Goal: Find specific page/section: Find specific page/section

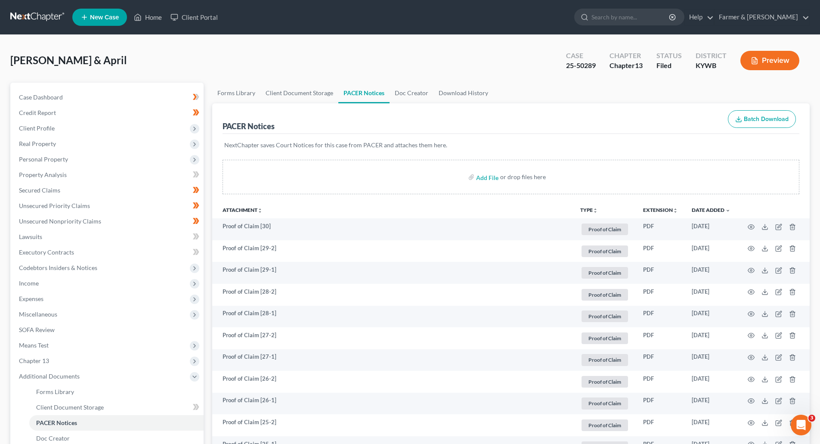
click at [41, 18] on link at bounding box center [37, 16] width 55 height 15
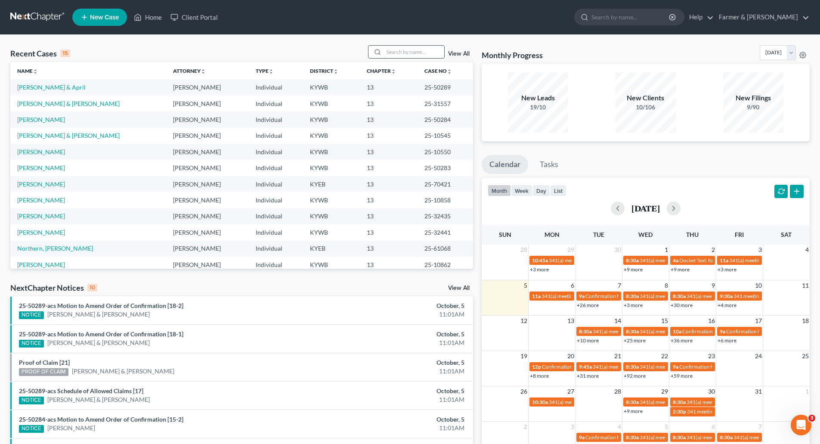
click at [389, 48] on input "search" at bounding box center [414, 52] width 60 height 12
paste input "25-31540"
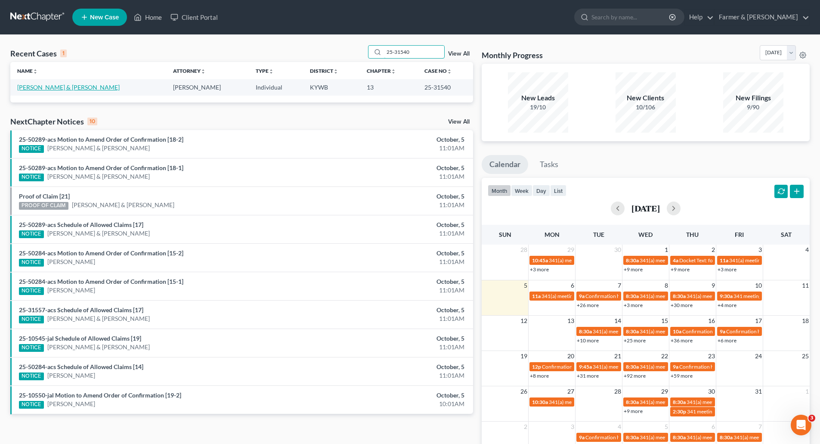
type input "25-31540"
click at [42, 90] on link "[PERSON_NAME] & [PERSON_NAME]" at bounding box center [68, 87] width 102 height 7
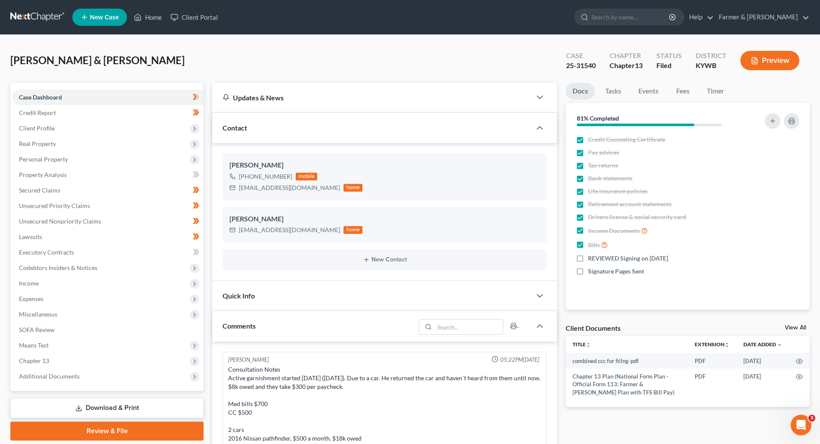
scroll to position [177, 0]
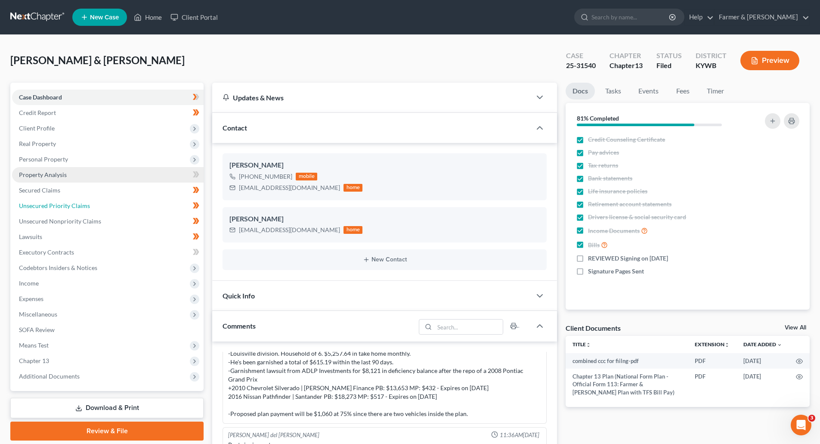
drag, startPoint x: 33, startPoint y: 204, endPoint x: 27, endPoint y: 182, distance: 23.2
click at [33, 204] on span "Unsecured Priority Claims" at bounding box center [54, 205] width 71 height 7
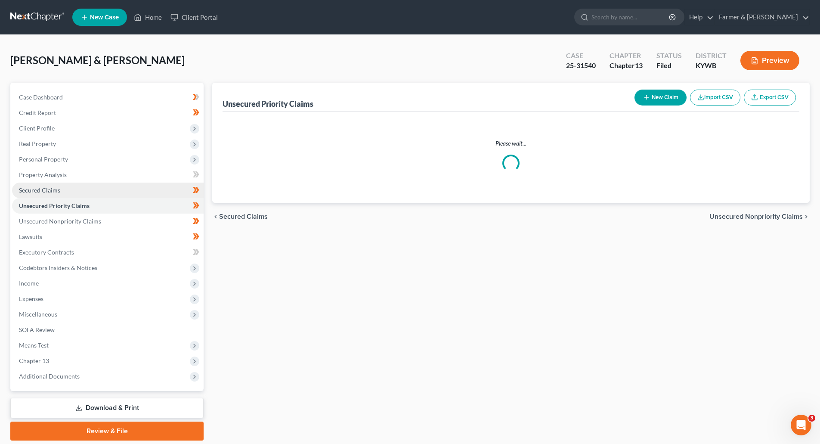
click at [28, 191] on span "Secured Claims" at bounding box center [39, 189] width 41 height 7
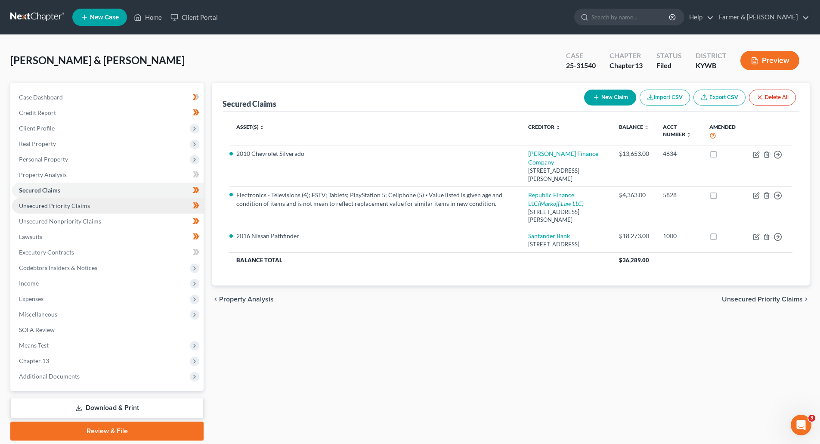
click at [77, 202] on span "Unsecured Priority Claims" at bounding box center [54, 205] width 71 height 7
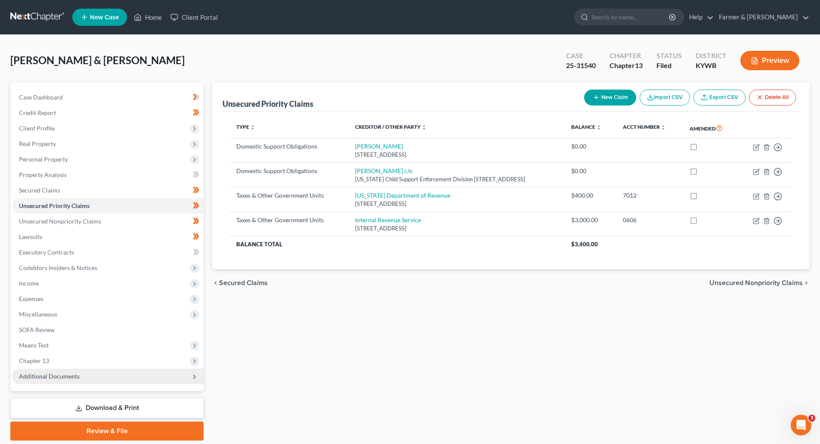
click at [46, 372] on span "Additional Documents" at bounding box center [49, 375] width 61 height 7
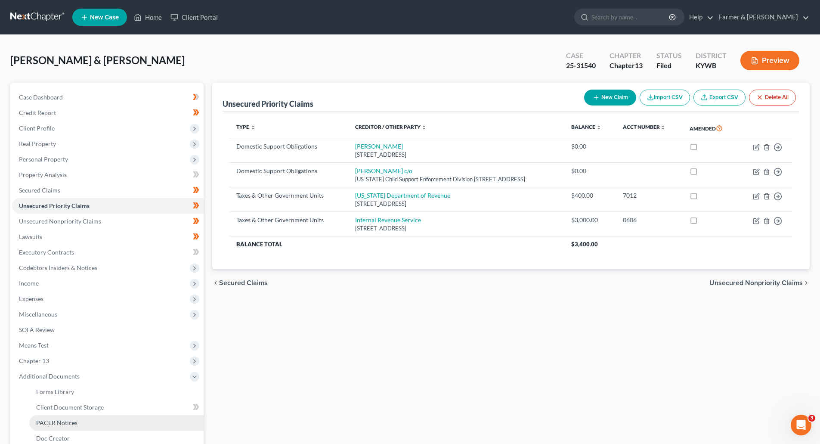
click at [41, 418] on link "PACER Notices" at bounding box center [116, 422] width 174 height 15
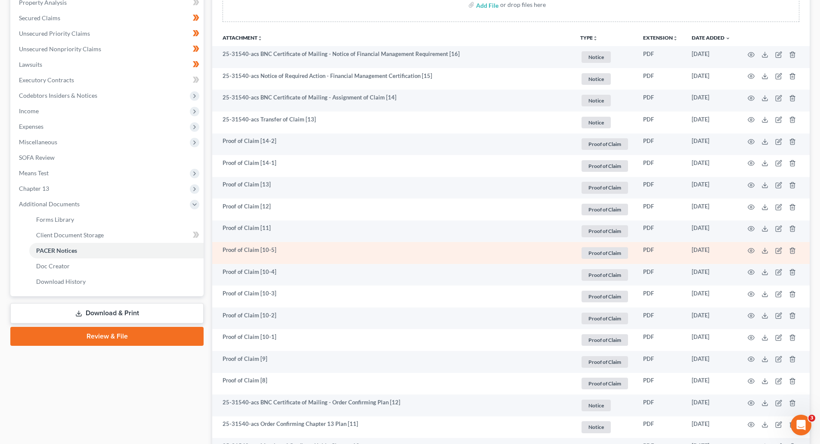
scroll to position [344, 0]
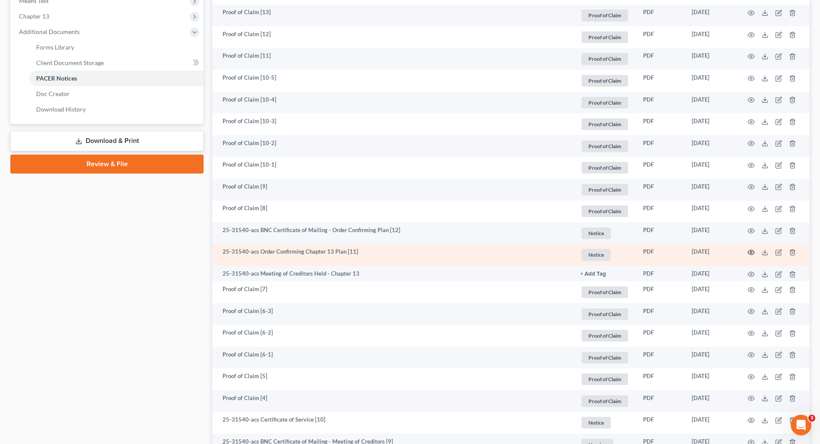
click at [750, 255] on icon "button" at bounding box center [751, 252] width 7 height 7
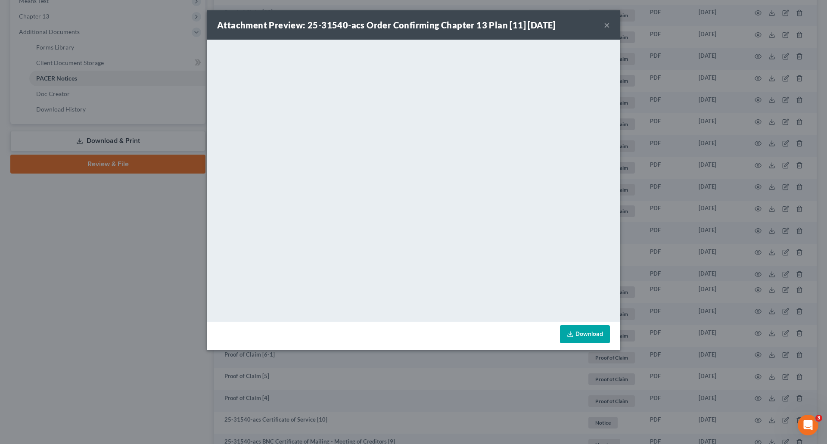
click at [608, 24] on button "×" at bounding box center [607, 25] width 6 height 10
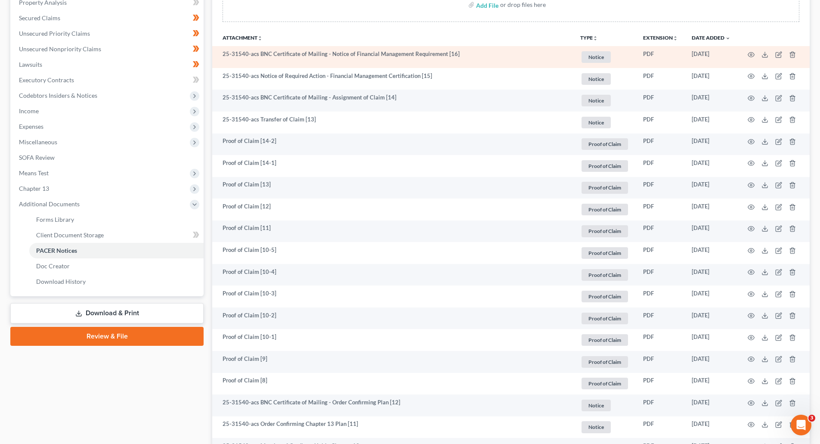
scroll to position [0, 0]
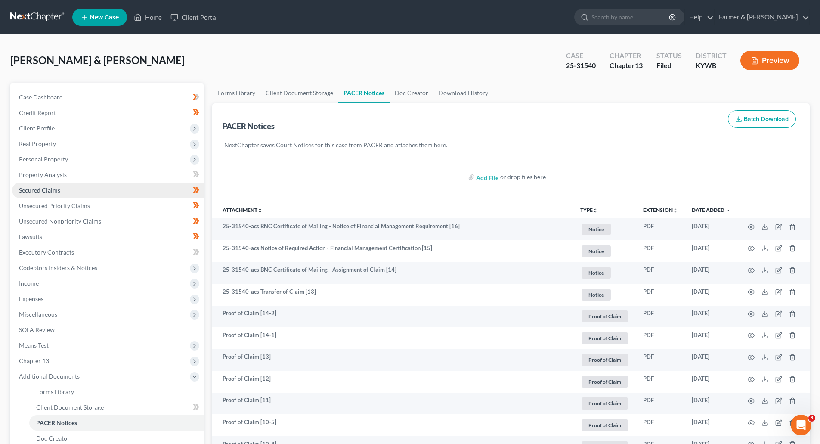
click at [22, 191] on span "Secured Claims" at bounding box center [39, 189] width 41 height 7
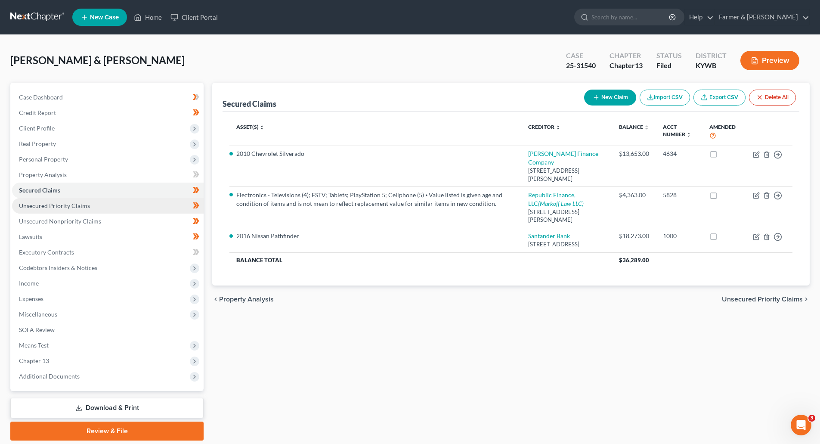
click at [54, 205] on span "Unsecured Priority Claims" at bounding box center [54, 205] width 71 height 7
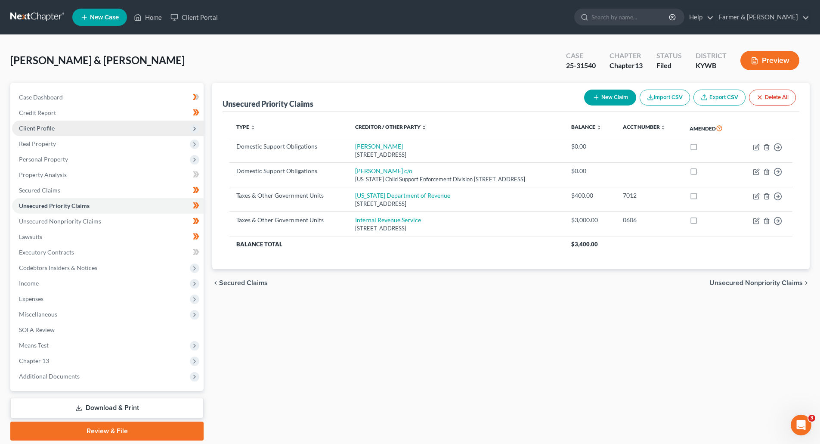
click at [21, 130] on span "Client Profile" at bounding box center [37, 127] width 36 height 7
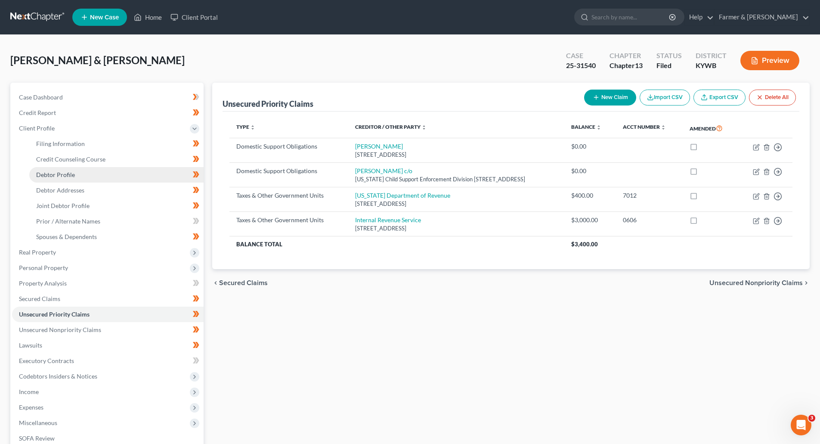
click at [58, 179] on link "Debtor Profile" at bounding box center [116, 174] width 174 height 15
select select "1"
select select "5"
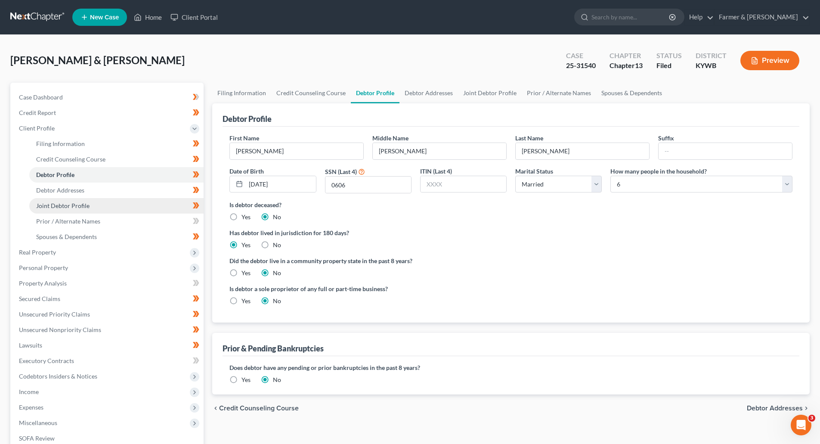
click at [68, 211] on link "Joint Debtor Profile" at bounding box center [116, 205] width 174 height 15
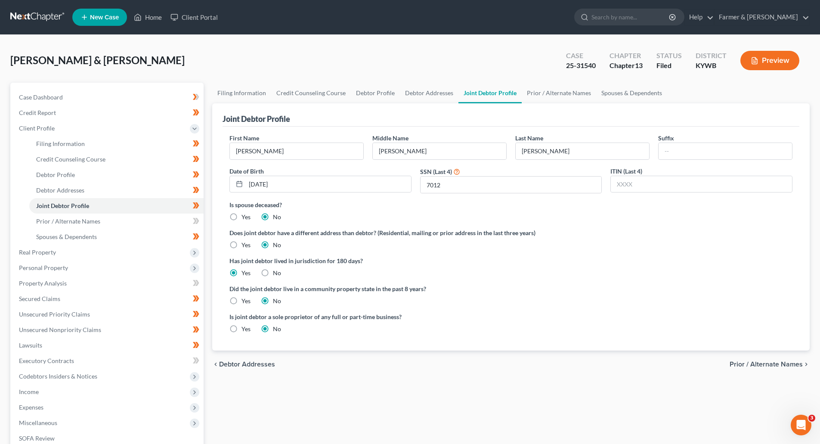
click at [27, 22] on link at bounding box center [37, 16] width 55 height 15
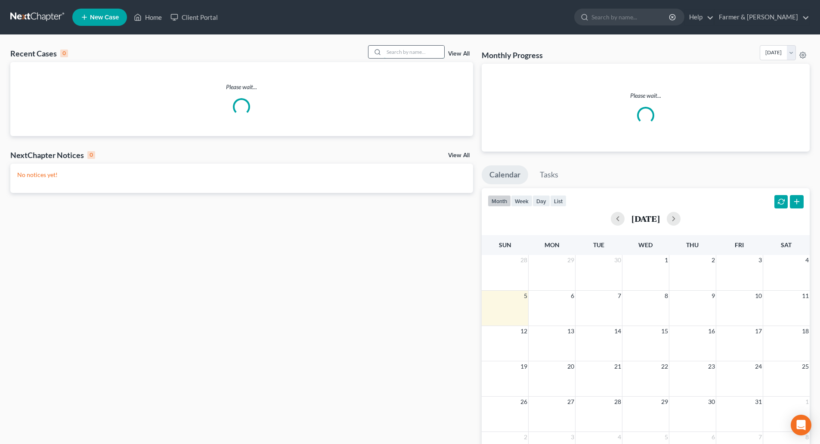
click at [394, 50] on input "search" at bounding box center [414, 52] width 60 height 12
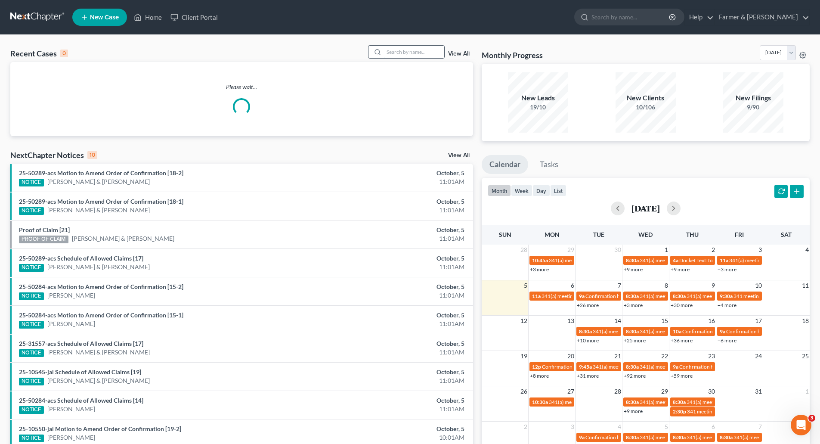
click at [400, 53] on input "search" at bounding box center [414, 52] width 60 height 12
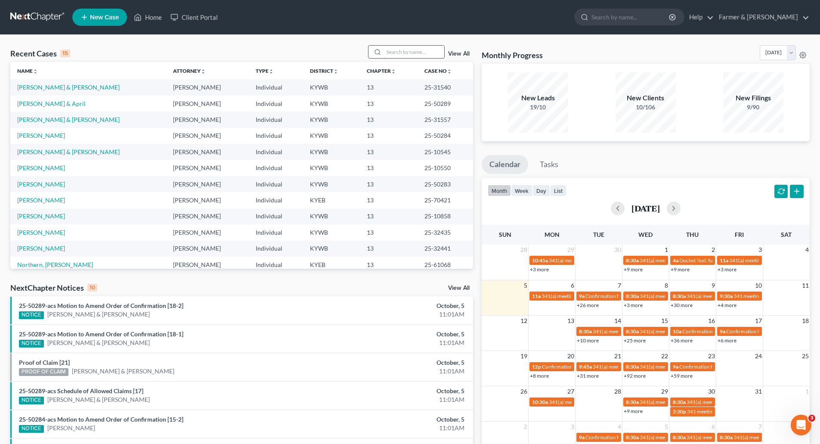
paste input "25-31566"
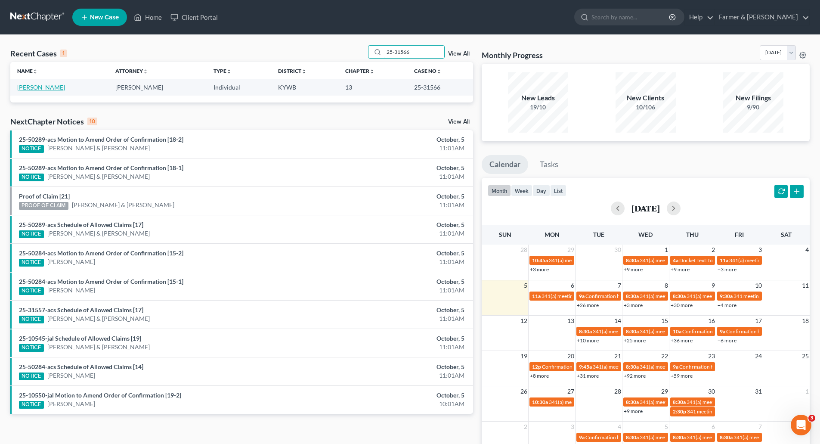
type input "25-31566"
click at [32, 89] on link "[PERSON_NAME]" at bounding box center [41, 87] width 48 height 7
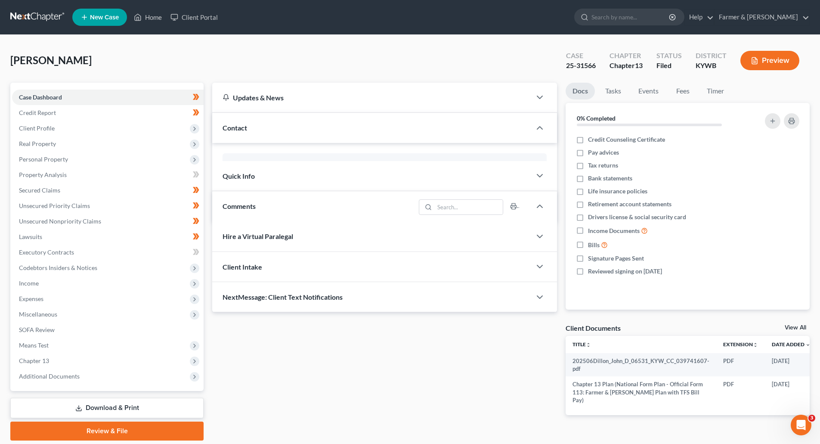
scroll to position [199, 0]
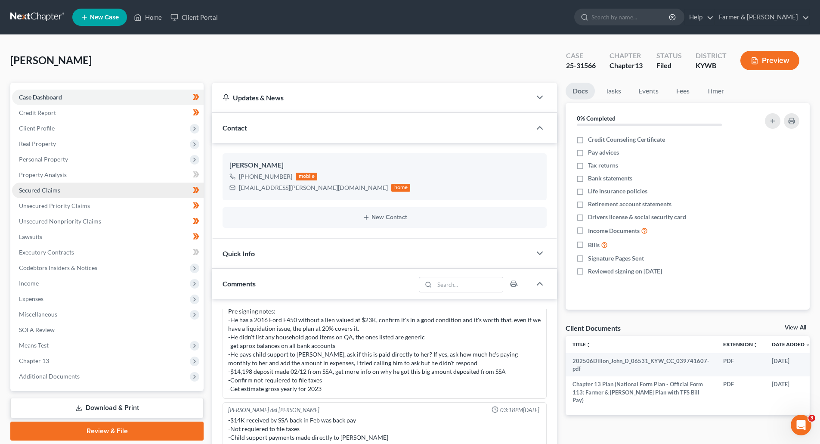
click at [40, 192] on span "Secured Claims" at bounding box center [39, 189] width 41 height 7
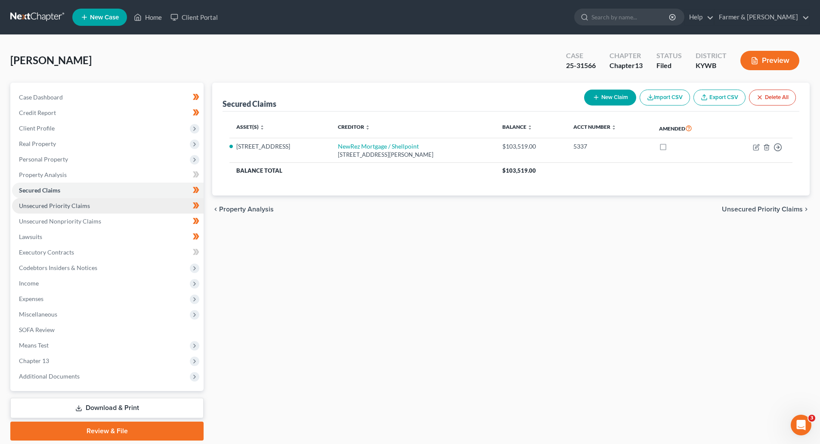
click at [64, 212] on link "Unsecured Priority Claims" at bounding box center [108, 205] width 192 height 15
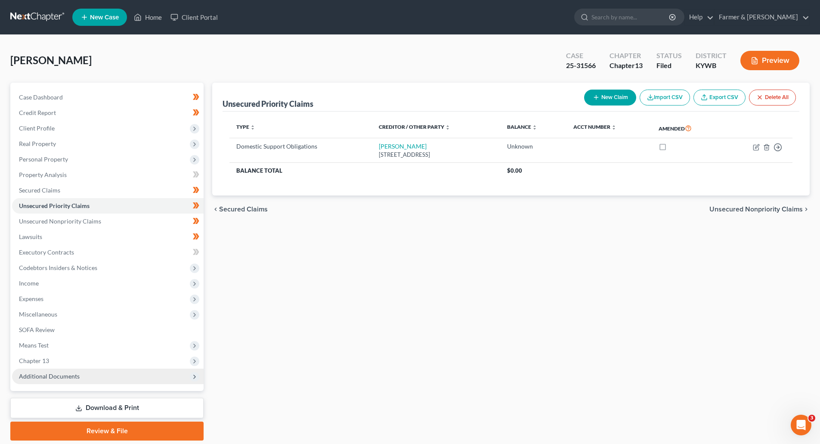
click at [28, 381] on span "Additional Documents" at bounding box center [108, 376] width 192 height 15
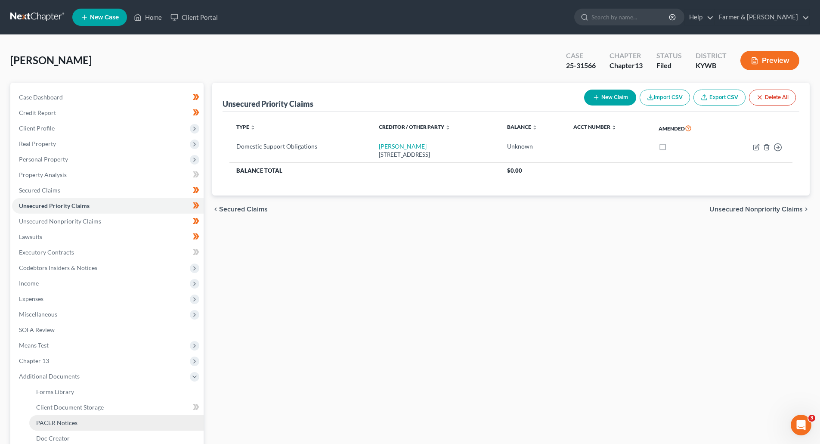
click at [53, 427] on link "PACER Notices" at bounding box center [116, 422] width 174 height 15
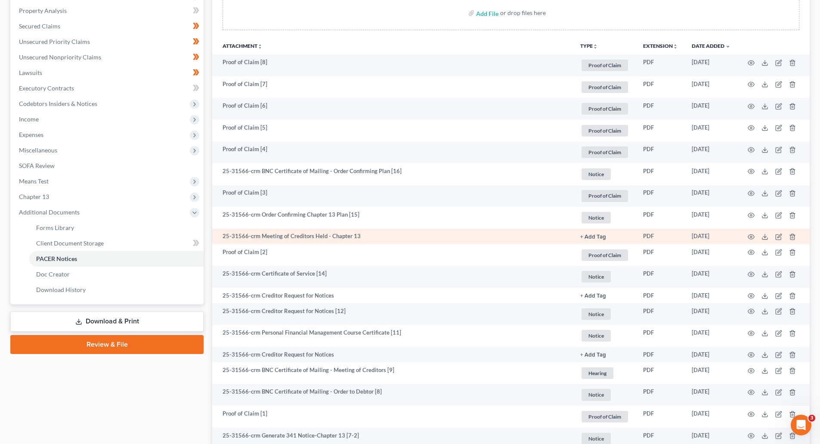
scroll to position [172, 0]
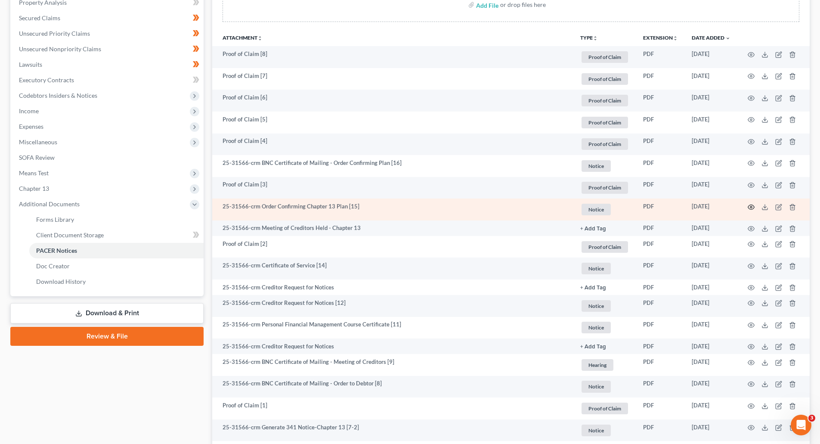
click at [751, 205] on icon "button" at bounding box center [751, 207] width 7 height 7
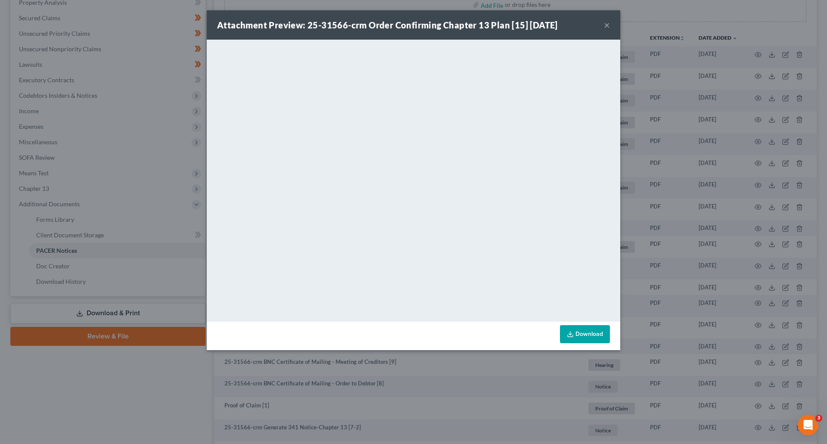
click at [605, 25] on button "×" at bounding box center [607, 25] width 6 height 10
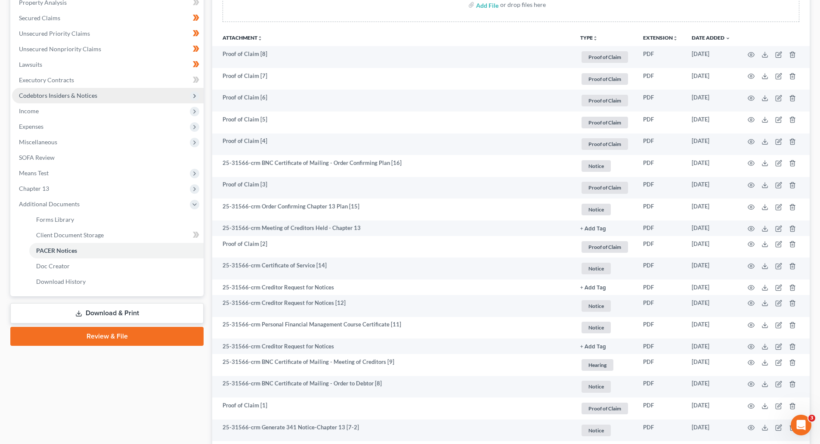
scroll to position [0, 0]
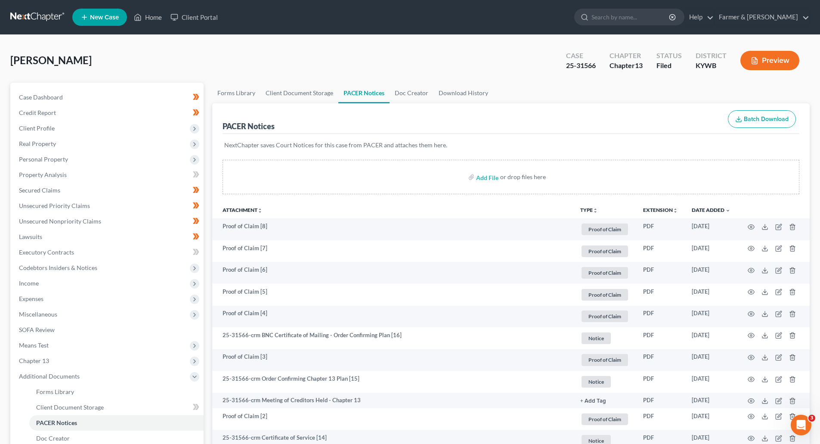
click at [14, 13] on link at bounding box center [37, 16] width 55 height 15
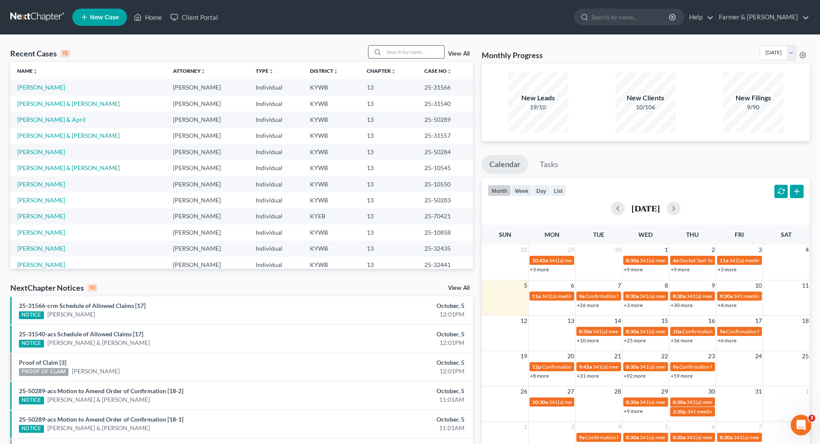
click at [405, 51] on input "search" at bounding box center [414, 52] width 60 height 12
paste input "25-31545"
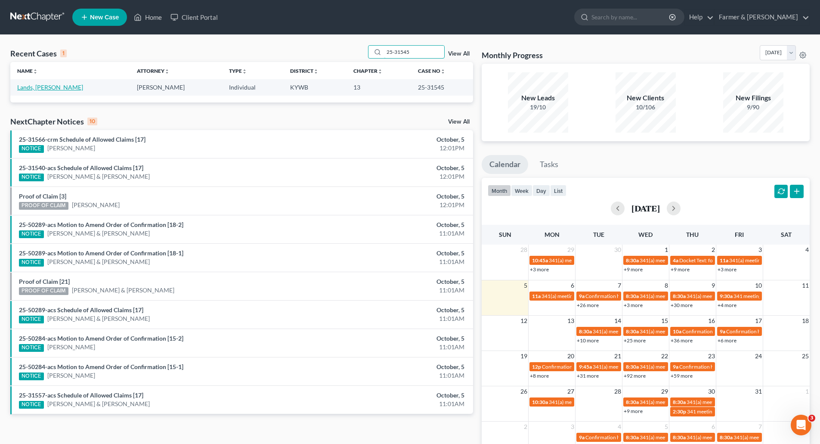
type input "25-31545"
click at [20, 84] on link "Lands, [PERSON_NAME]" at bounding box center [50, 87] width 66 height 7
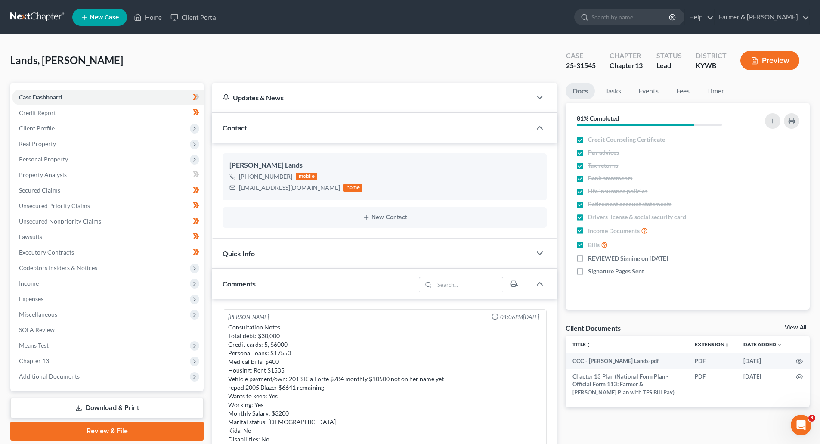
scroll to position [311, 0]
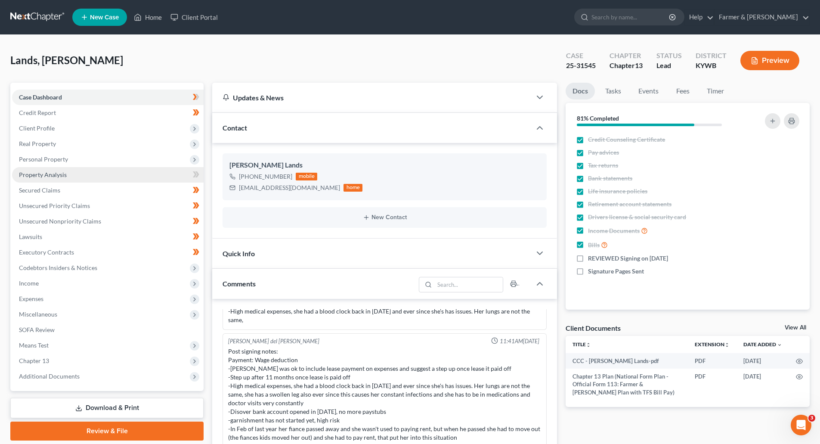
click at [42, 177] on span "Property Analysis" at bounding box center [43, 174] width 48 height 7
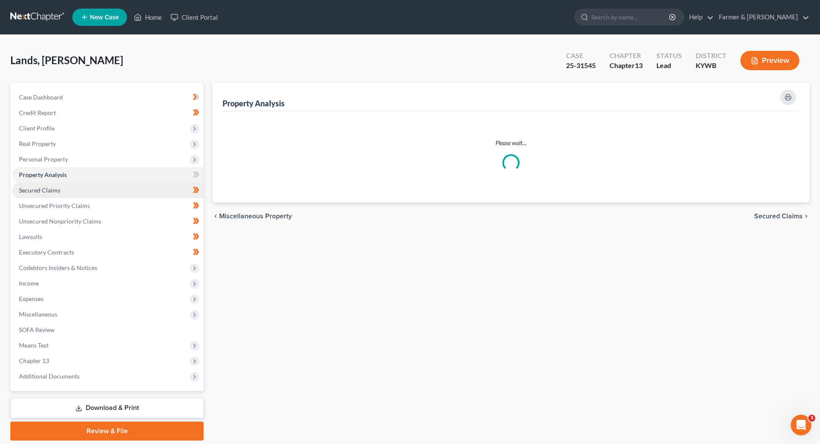
click at [44, 195] on link "Secured Claims" at bounding box center [108, 190] width 192 height 15
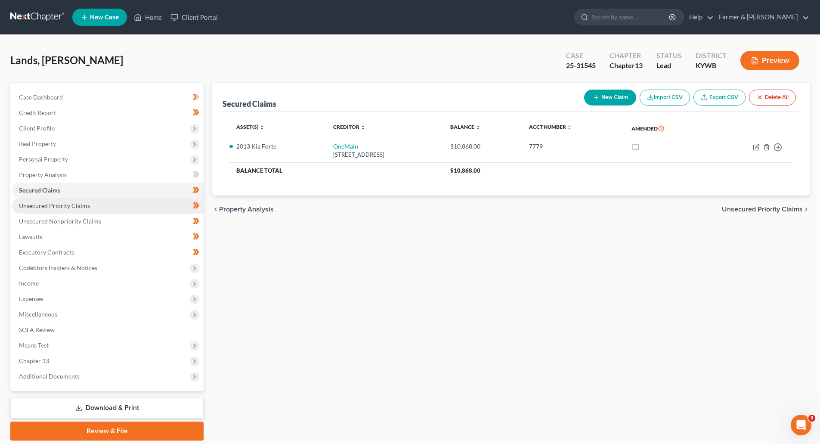
click at [36, 202] on span "Unsecured Priority Claims" at bounding box center [54, 205] width 71 height 7
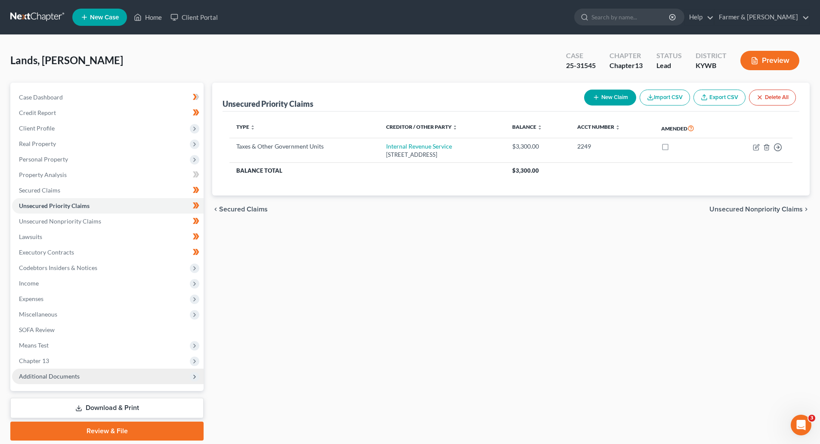
click at [48, 372] on span "Additional Documents" at bounding box center [49, 375] width 61 height 7
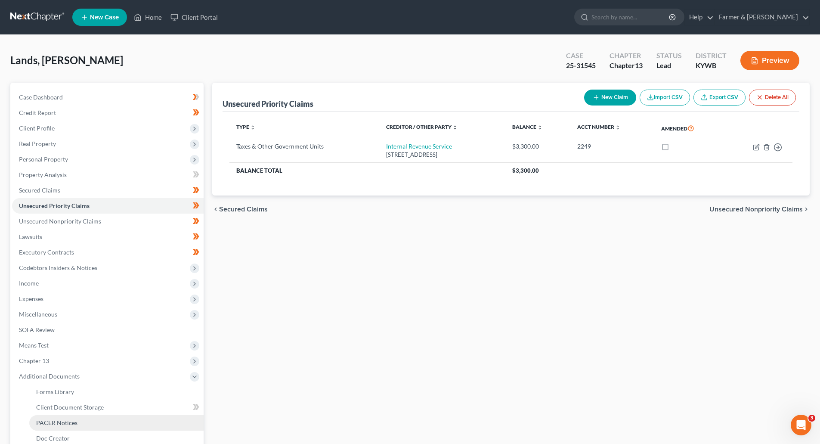
click at [74, 425] on span "PACER Notices" at bounding box center [56, 422] width 41 height 7
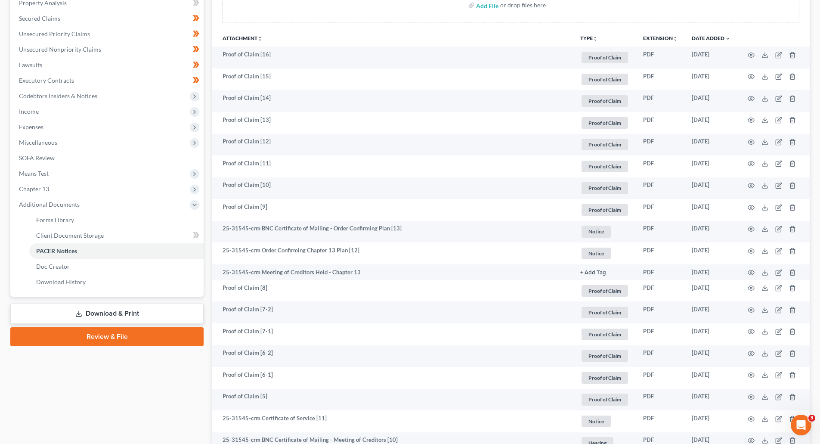
scroll to position [172, 0]
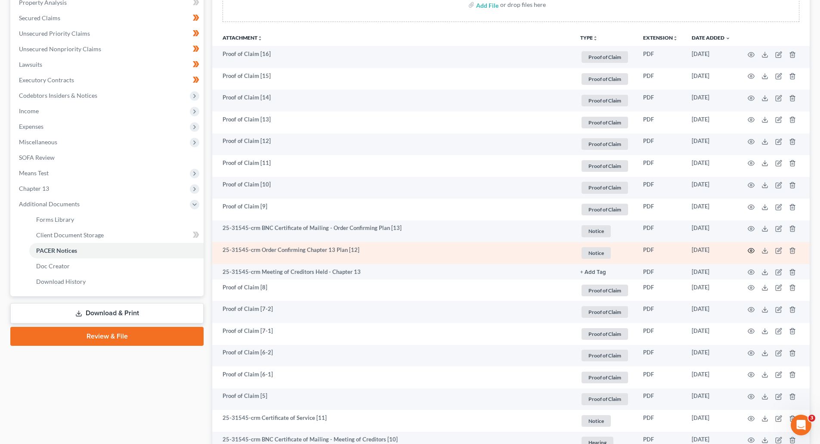
click at [753, 249] on icon "button" at bounding box center [751, 250] width 7 height 7
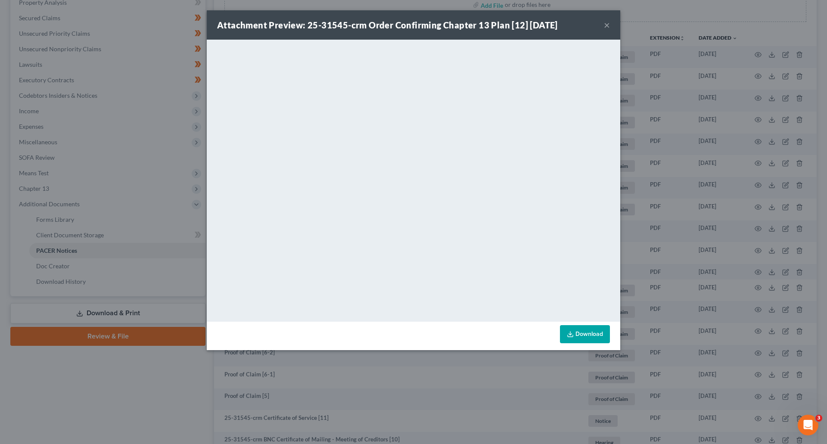
click at [602, 24] on div "Attachment Preview: 25-31545-crm Order Confirming Chapter 13 Plan [12] 08/07/20…" at bounding box center [413, 24] width 413 height 29
click at [605, 26] on button "×" at bounding box center [607, 25] width 6 height 10
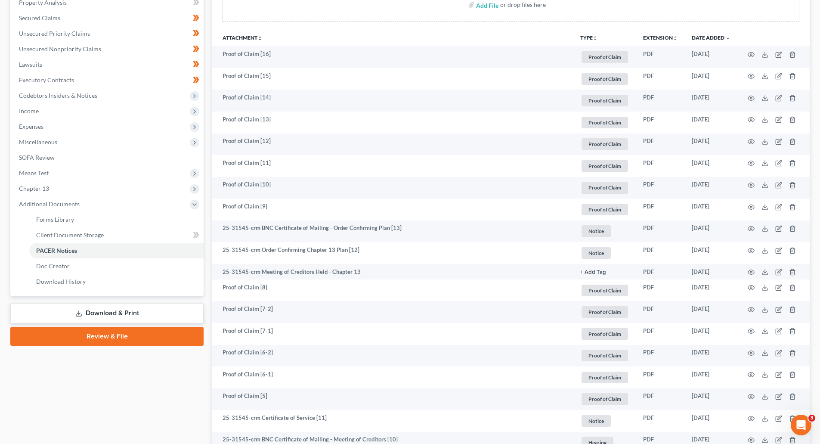
scroll to position [0, 0]
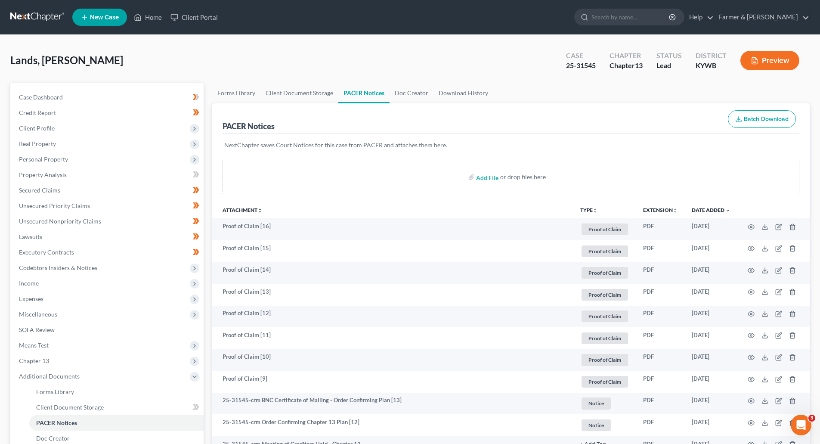
click at [29, 15] on link at bounding box center [37, 16] width 55 height 15
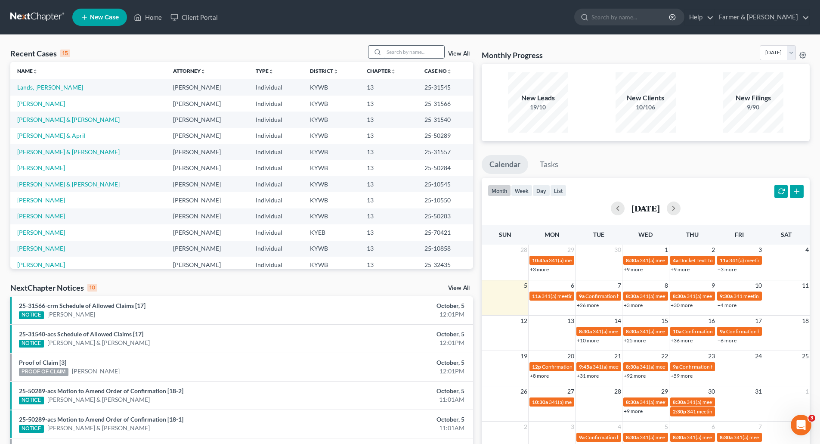
click at [391, 51] on input "search" at bounding box center [414, 52] width 60 height 12
paste input "25-10560"
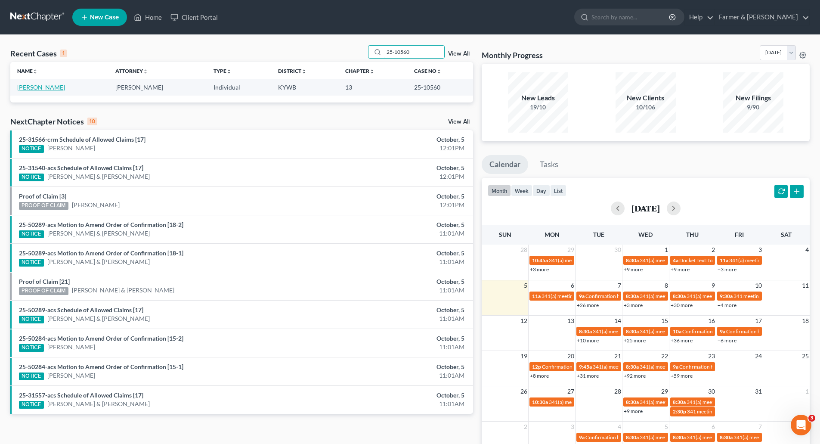
type input "25-10560"
click at [43, 84] on link "[PERSON_NAME]" at bounding box center [41, 87] width 48 height 7
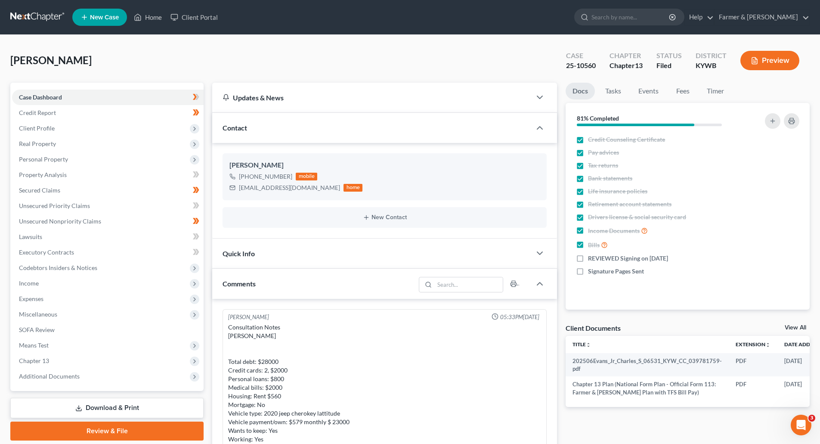
scroll to position [211, 0]
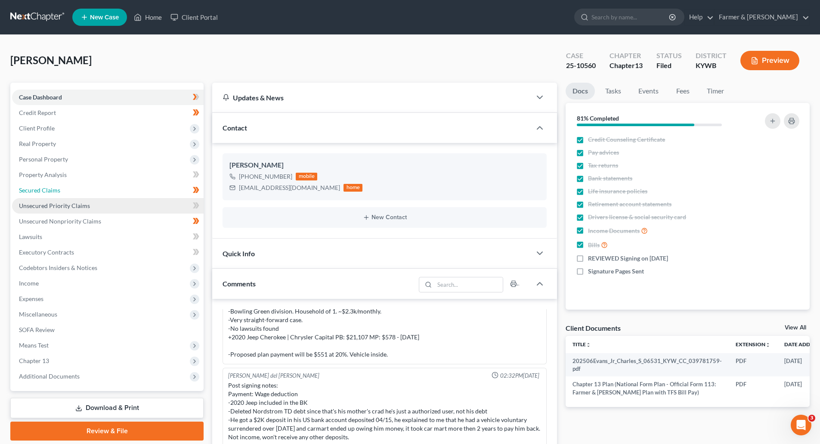
click at [32, 197] on link "Secured Claims" at bounding box center [108, 190] width 192 height 15
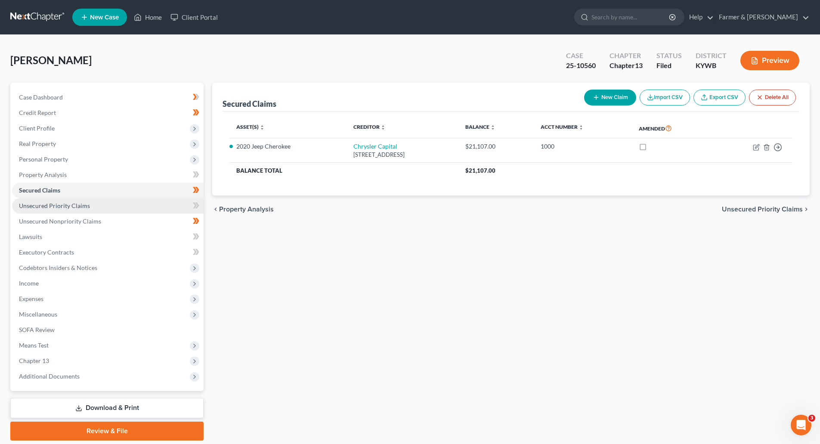
click at [33, 204] on span "Unsecured Priority Claims" at bounding box center [54, 205] width 71 height 7
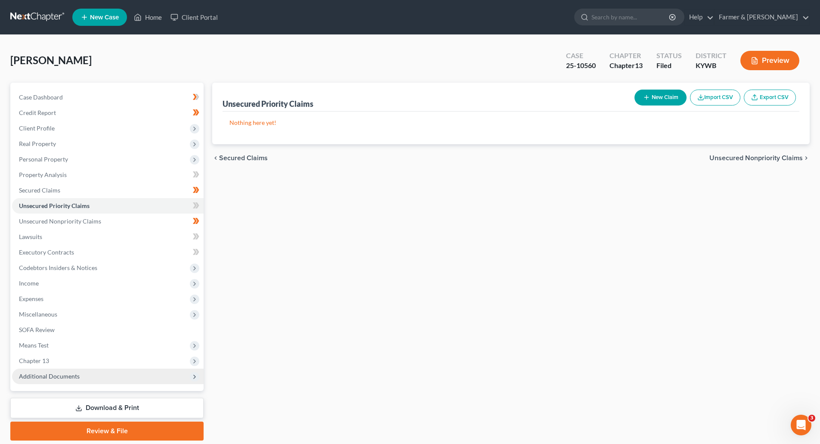
click at [55, 372] on span "Additional Documents" at bounding box center [108, 376] width 192 height 15
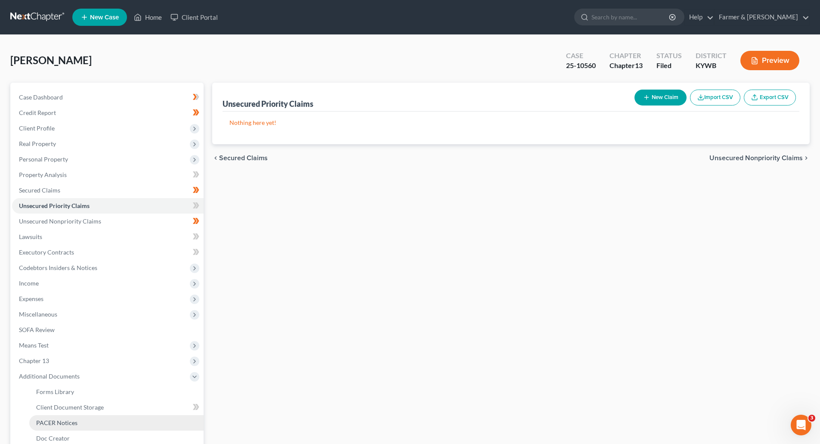
click at [58, 420] on span "PACER Notices" at bounding box center [56, 422] width 41 height 7
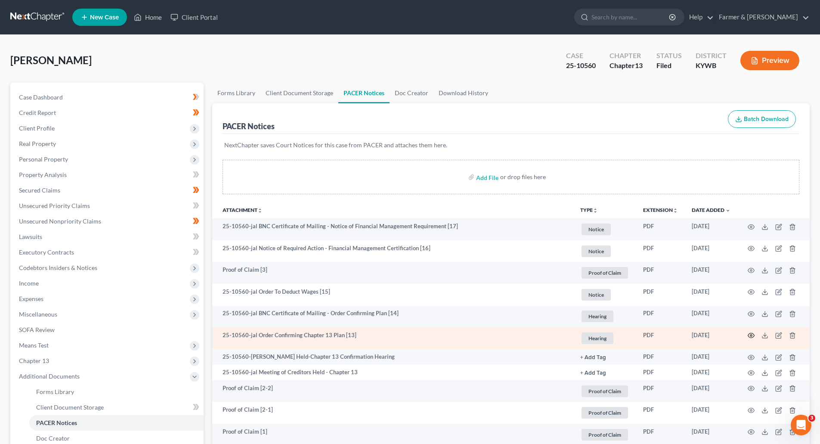
click at [751, 335] on circle "button" at bounding box center [751, 336] width 2 height 2
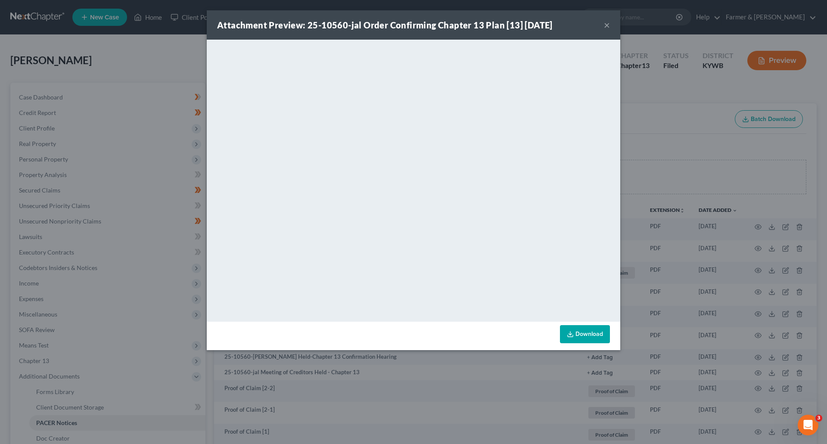
click at [608, 25] on button "×" at bounding box center [607, 25] width 6 height 10
